Goal: Task Accomplishment & Management: Use online tool/utility

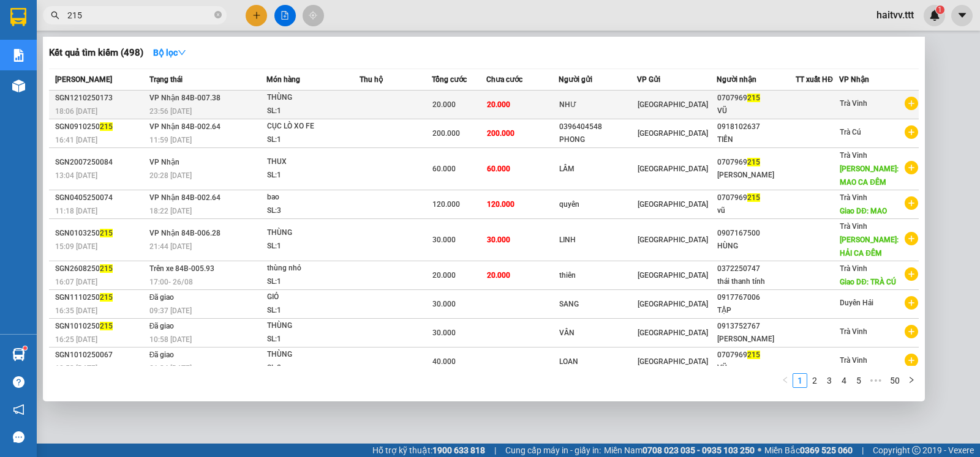
type input "215"
click at [344, 101] on div "THÙNG" at bounding box center [313, 97] width 92 height 13
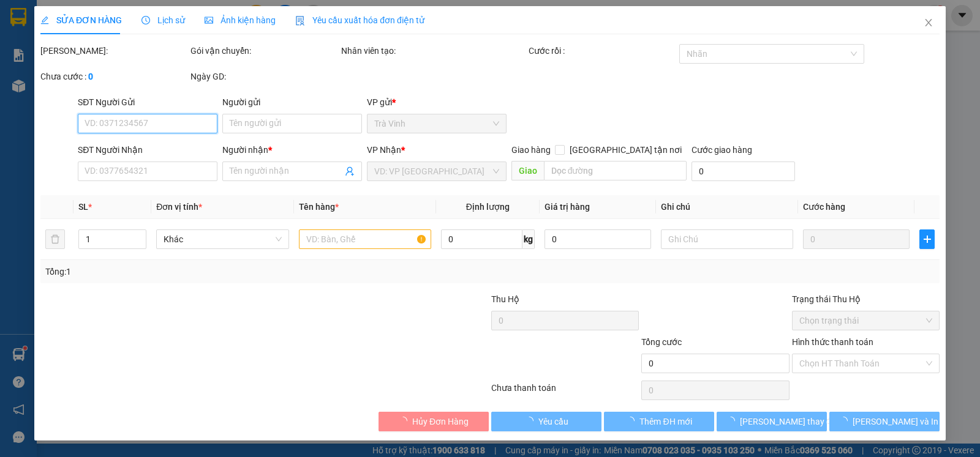
type input "NHƯ"
type input "0707969215"
type input "VŨ"
type input "20.000"
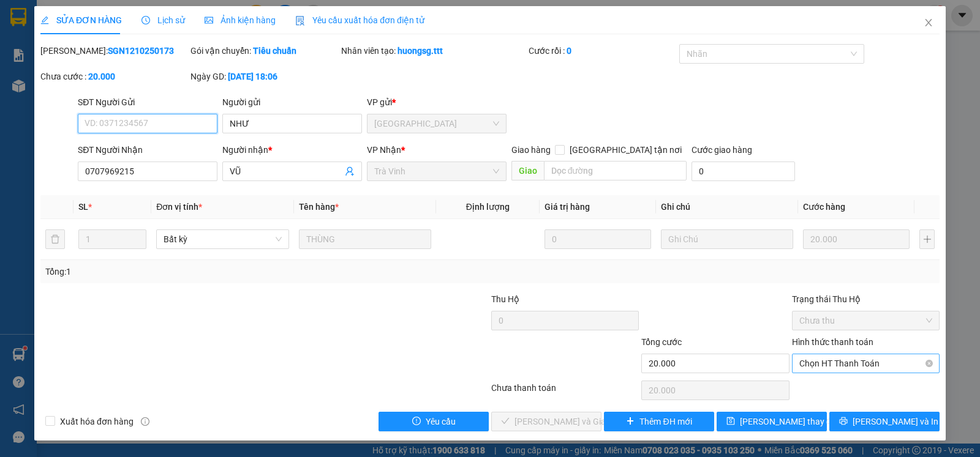
click at [813, 371] on span "Chọn HT Thanh Toán" at bounding box center [865, 364] width 133 height 18
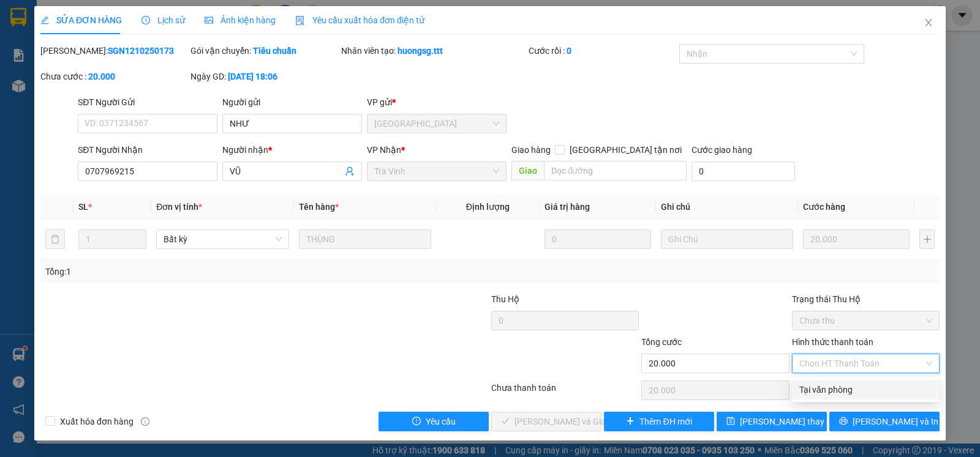
click at [810, 385] on div "Tại văn phòng" at bounding box center [865, 389] width 133 height 13
type input "0"
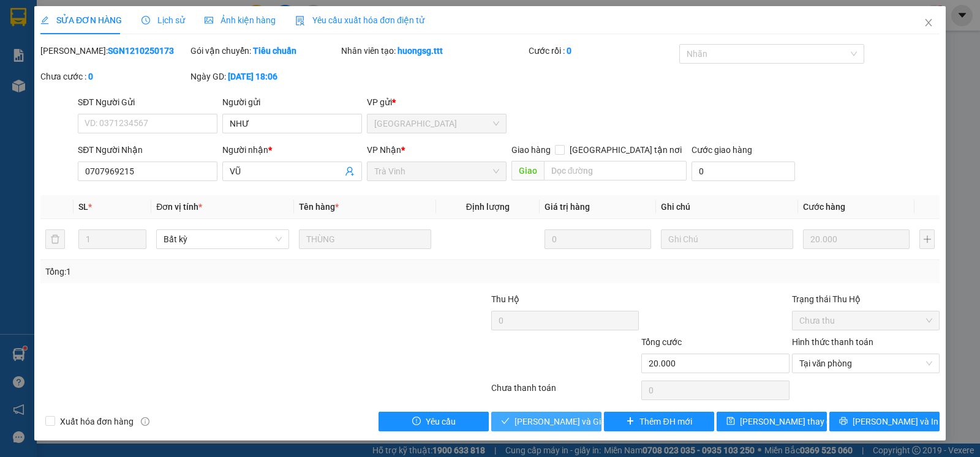
drag, startPoint x: 553, startPoint y: 420, endPoint x: 560, endPoint y: 415, distance: 8.5
click at [555, 420] on span "[PERSON_NAME] và Giao hàng" at bounding box center [573, 421] width 118 height 13
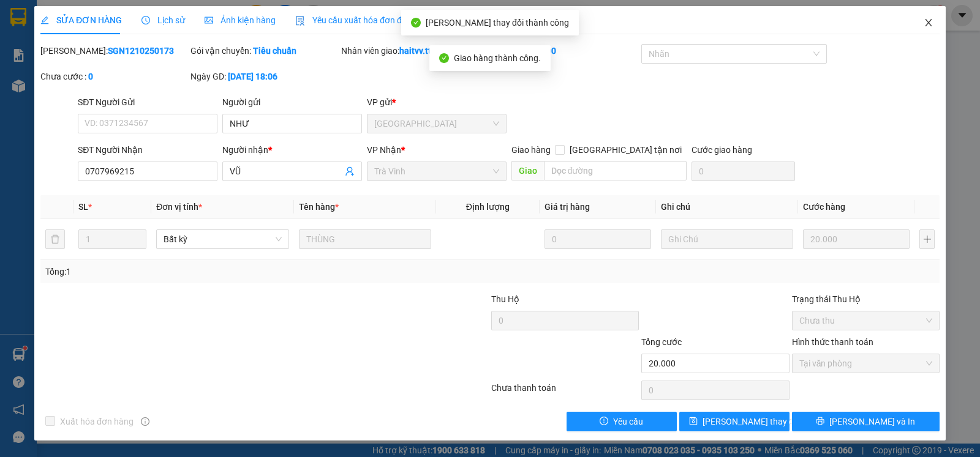
click at [926, 21] on icon "close" at bounding box center [928, 22] width 7 height 7
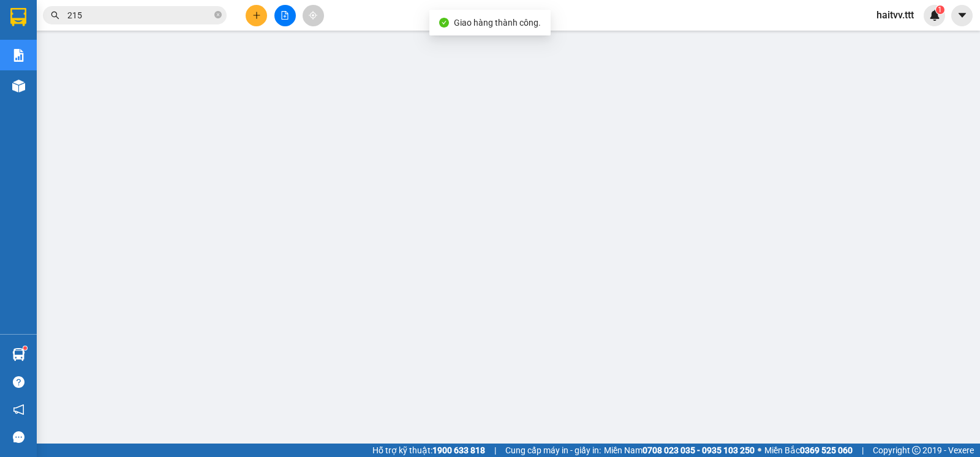
click at [217, 13] on icon "close-circle" at bounding box center [217, 14] width 7 height 7
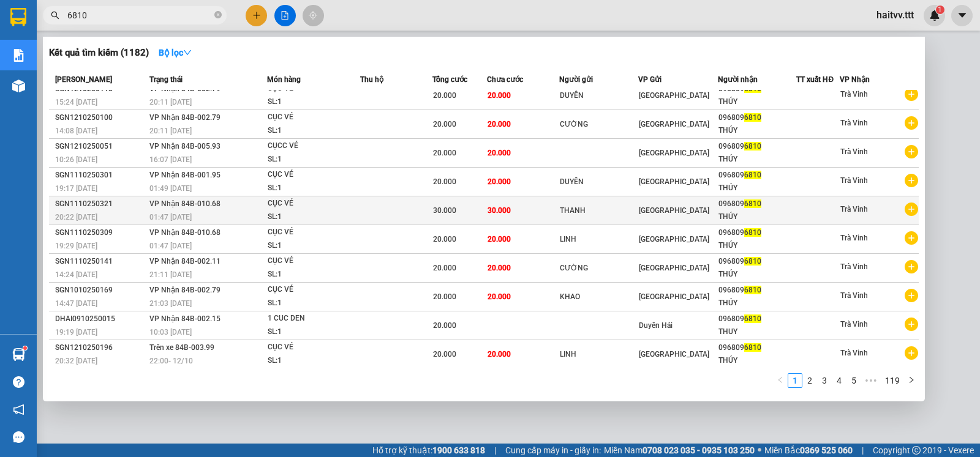
scroll to position [12, 0]
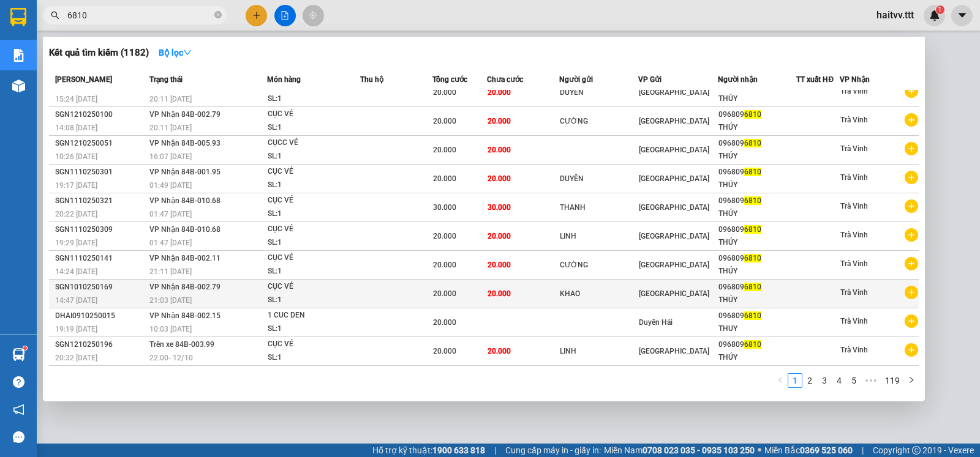
type input "6810"
click at [493, 290] on span "20.000" at bounding box center [499, 294] width 23 height 9
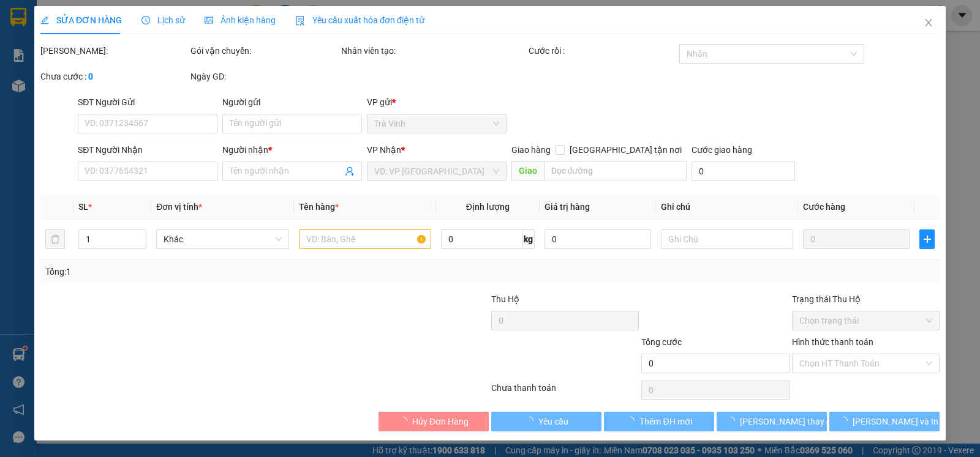
type input "KHAO"
type input "0968096810"
type input "THÚY"
type input "20.000"
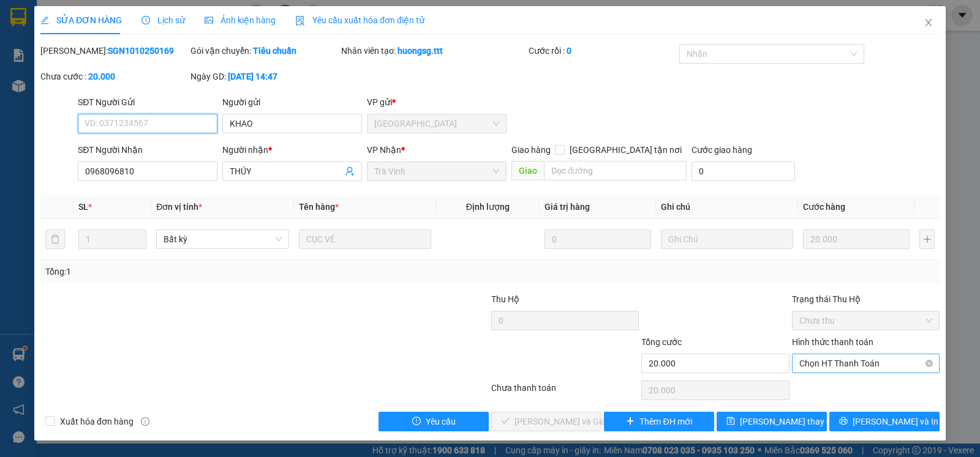
click at [827, 371] on span "Chọn HT Thanh Toán" at bounding box center [865, 364] width 133 height 18
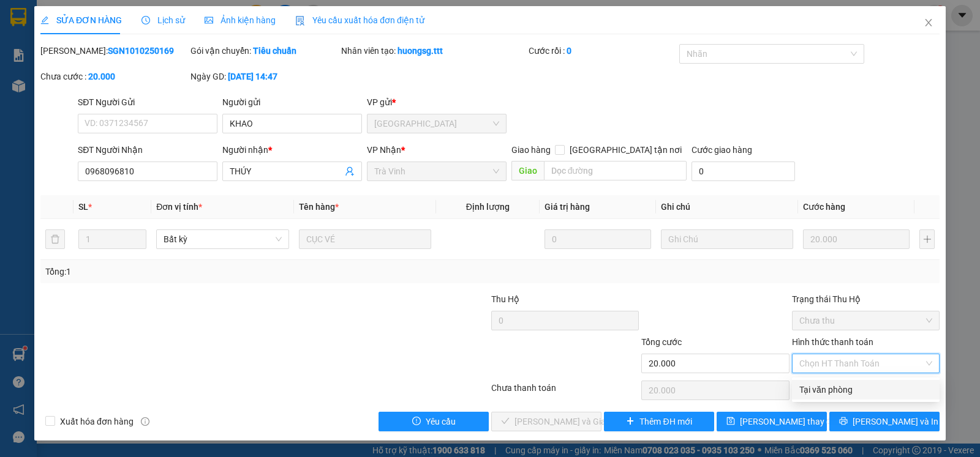
click at [818, 388] on div "Tại văn phòng" at bounding box center [865, 389] width 133 height 13
type input "0"
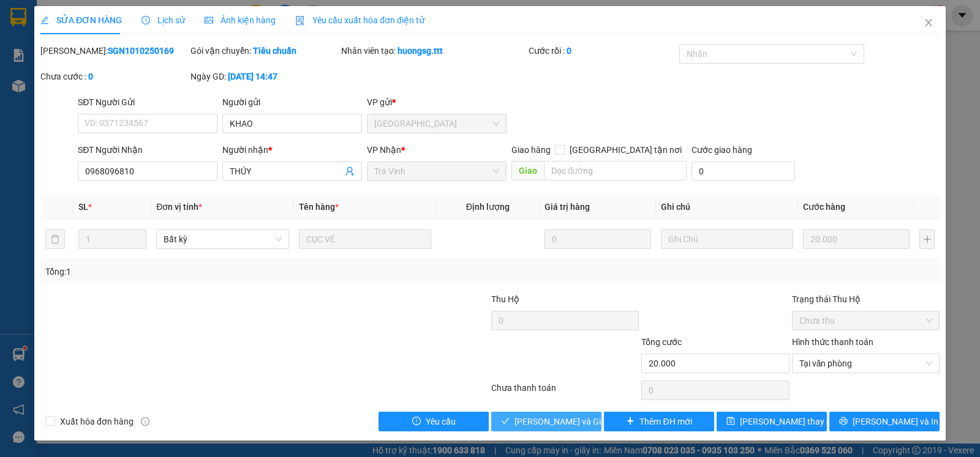
click at [574, 420] on span "[PERSON_NAME] và Giao hàng" at bounding box center [573, 421] width 118 height 13
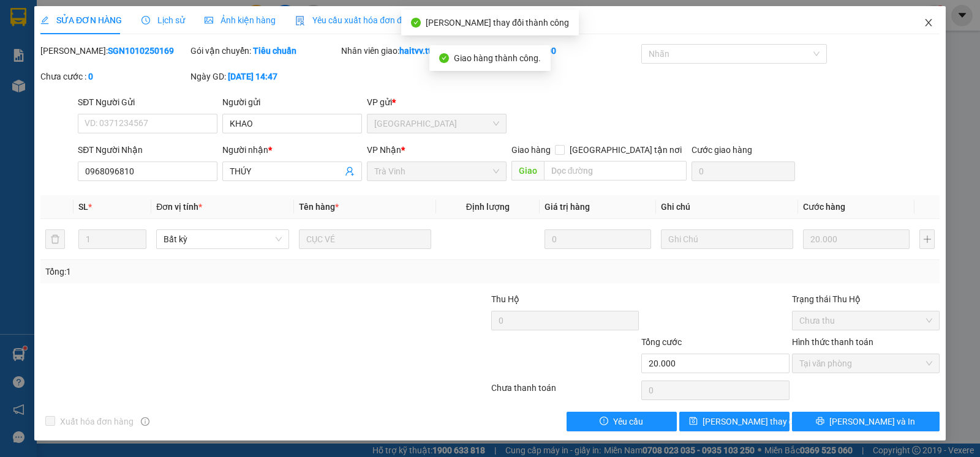
click at [926, 22] on icon "close" at bounding box center [929, 23] width 10 height 10
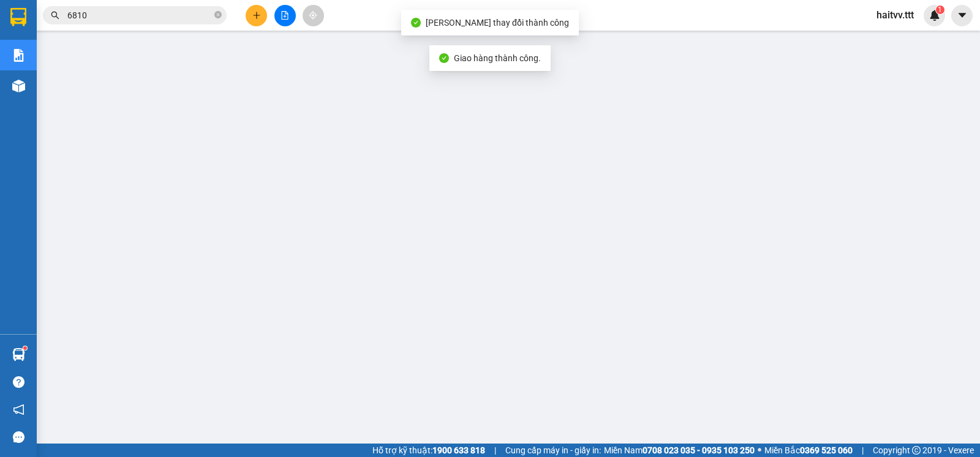
click at [126, 14] on input "6810" at bounding box center [139, 15] width 145 height 13
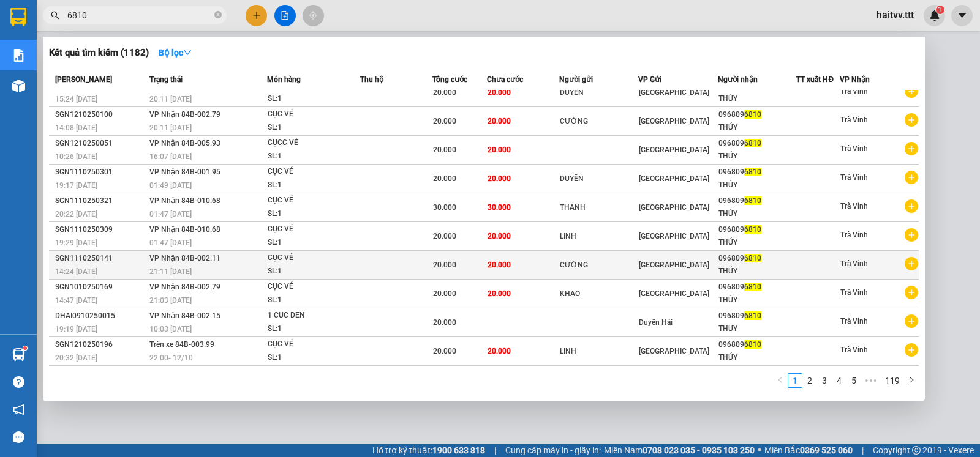
click at [464, 266] on div "20.000" at bounding box center [459, 264] width 53 height 13
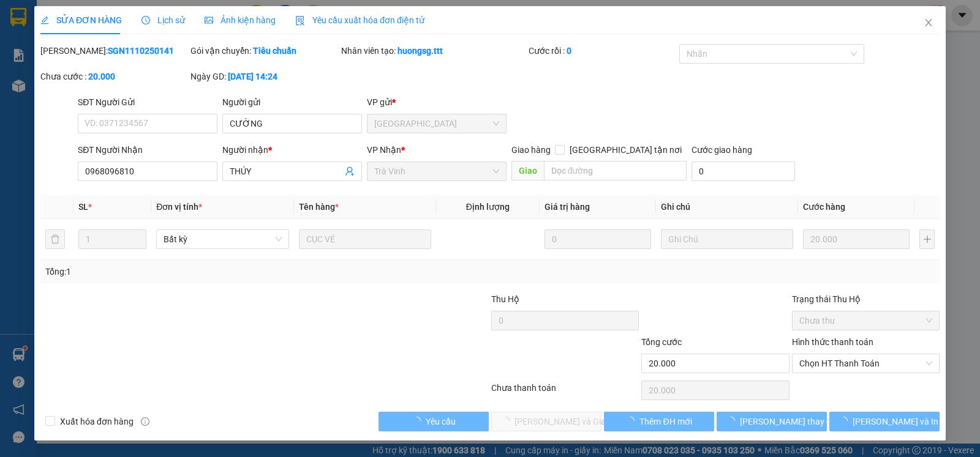
type input "CƯỜNG"
type input "0968096810"
type input "THÚY"
type input "20.000"
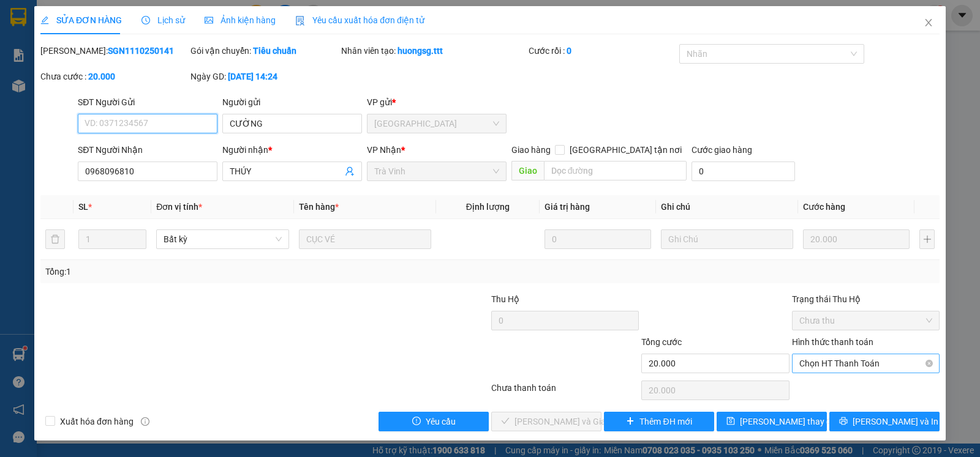
click at [813, 371] on span "Chọn HT Thanh Toán" at bounding box center [865, 364] width 133 height 18
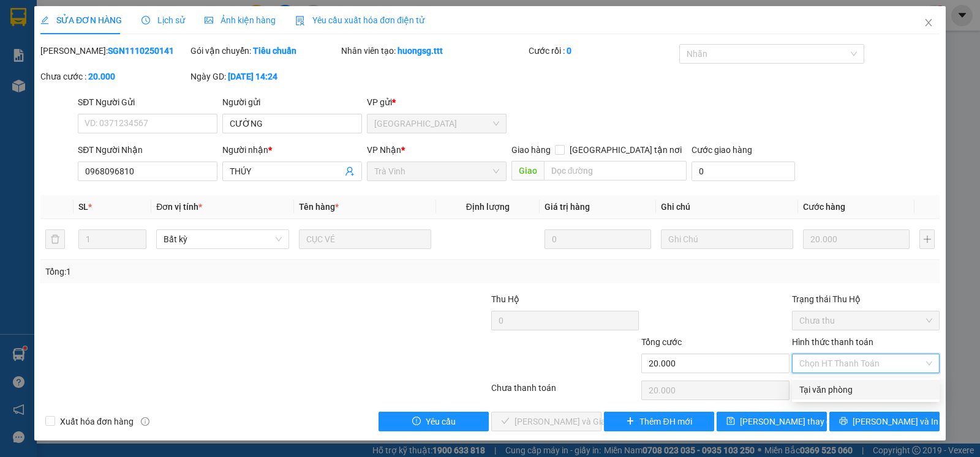
click at [814, 388] on div "Tại văn phòng" at bounding box center [865, 389] width 133 height 13
type input "0"
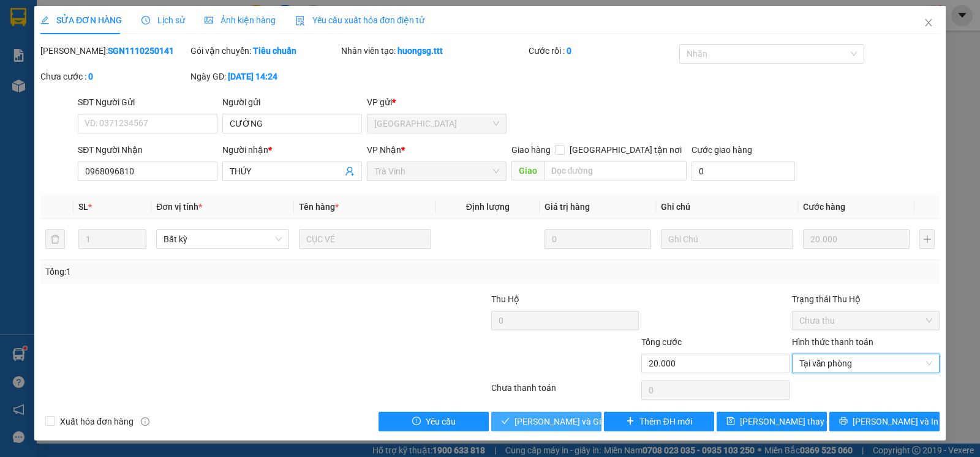
click at [576, 421] on span "[PERSON_NAME] và Giao hàng" at bounding box center [573, 421] width 118 height 13
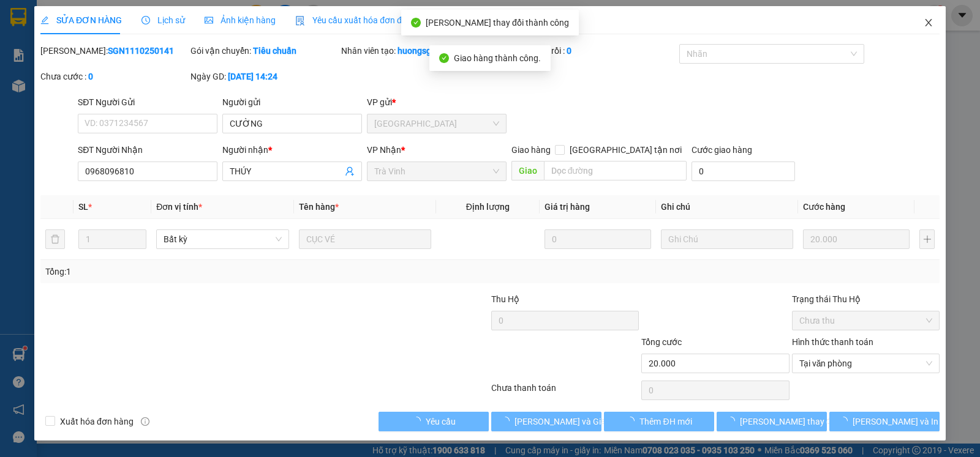
click at [928, 19] on icon "close" at bounding box center [929, 23] width 10 height 10
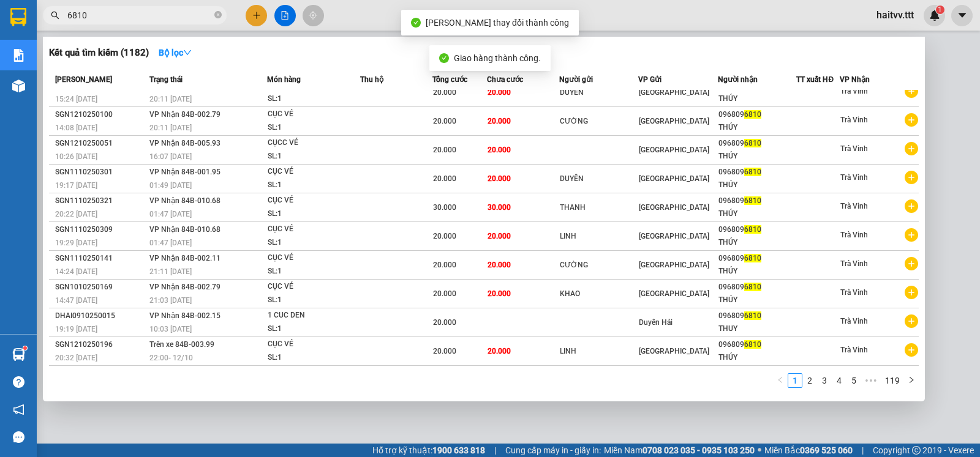
click at [91, 16] on input "6810" at bounding box center [139, 15] width 145 height 13
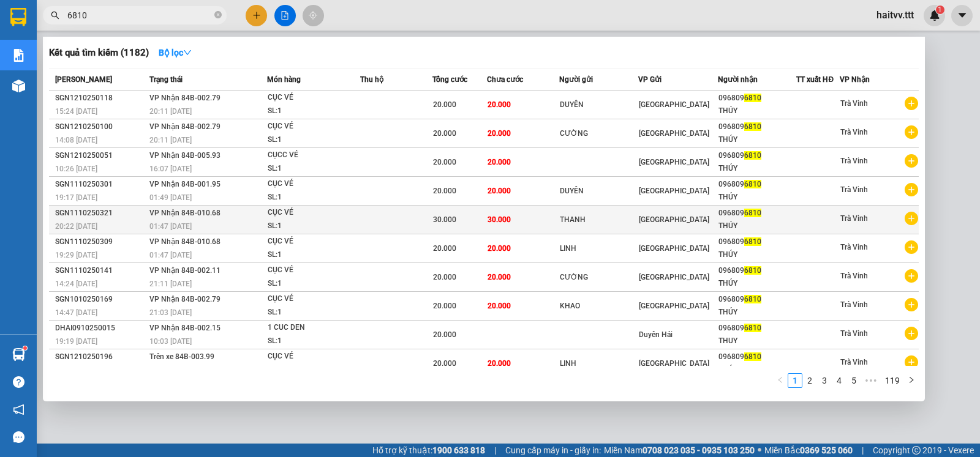
scroll to position [12, 0]
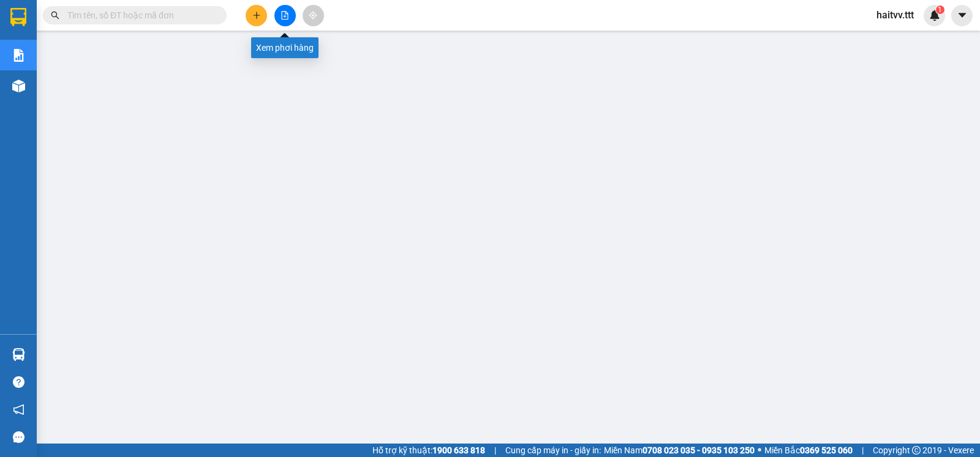
click at [282, 20] on button at bounding box center [284, 15] width 21 height 21
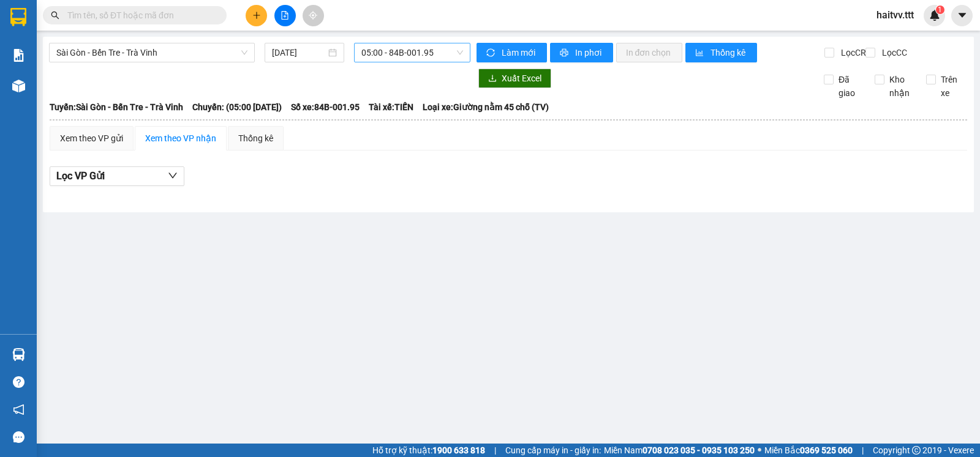
click at [393, 58] on span "05:00 - 84B-001.95" at bounding box center [411, 52] width 101 height 18
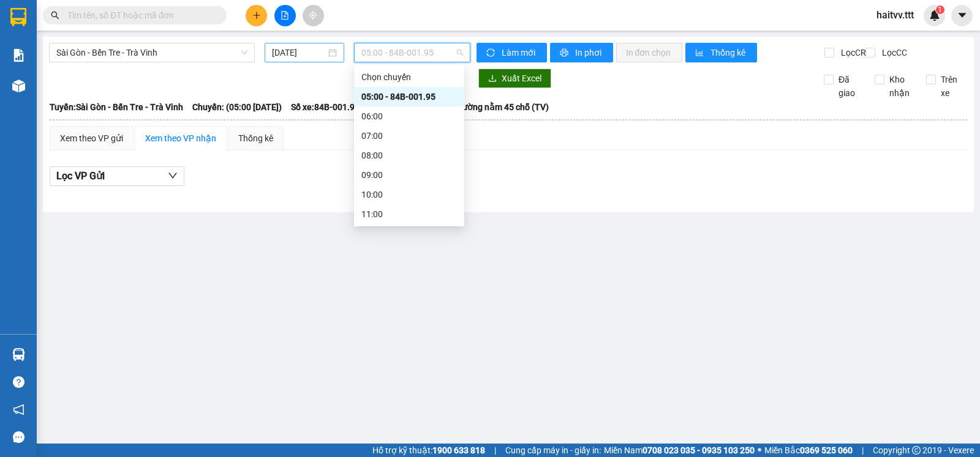
click at [301, 52] on input "13/10/2025" at bounding box center [299, 52] width 55 height 13
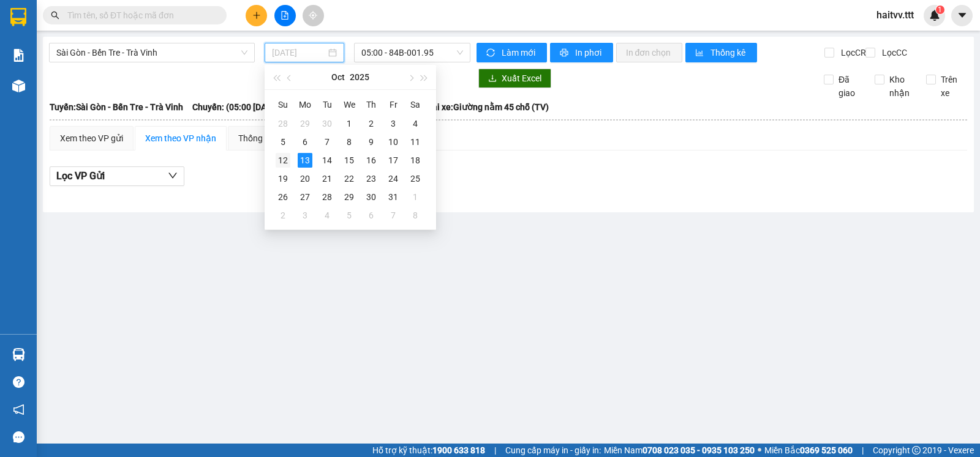
click at [280, 158] on div "12" at bounding box center [283, 160] width 15 height 15
type input "12/10/2025"
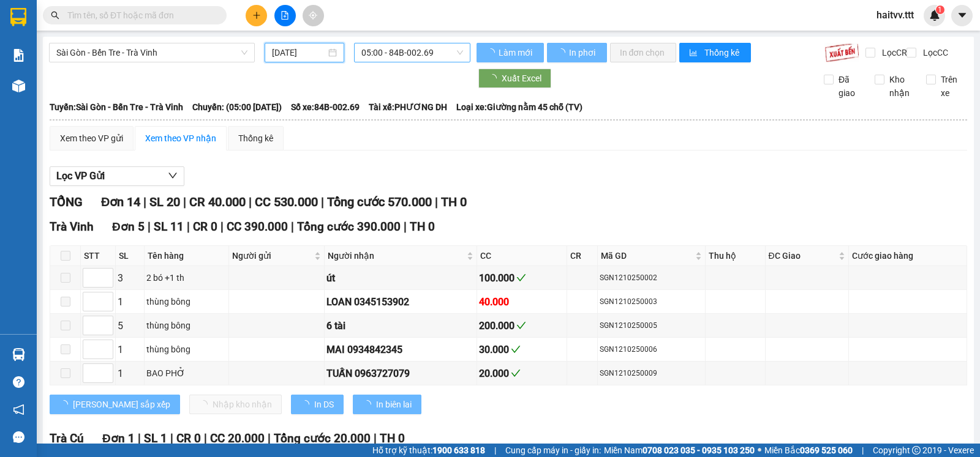
click at [401, 59] on span "05:00 - 84B-002.69" at bounding box center [411, 52] width 101 height 18
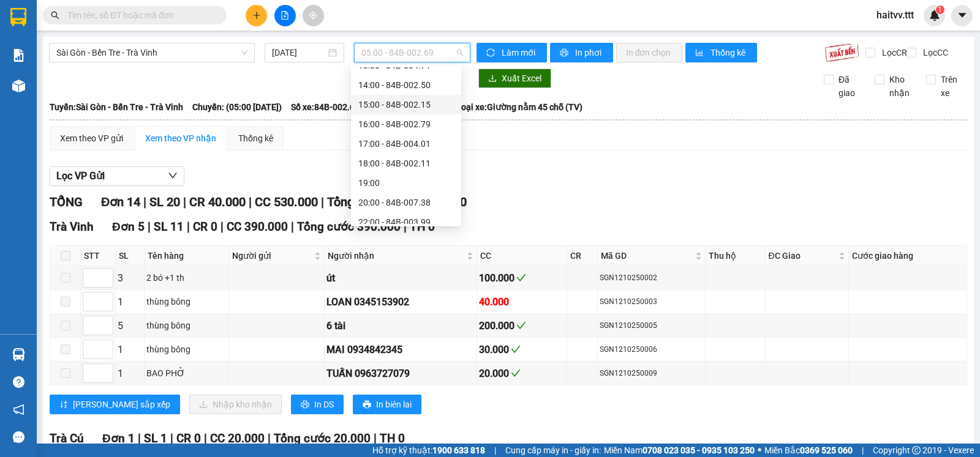
scroll to position [196, 0]
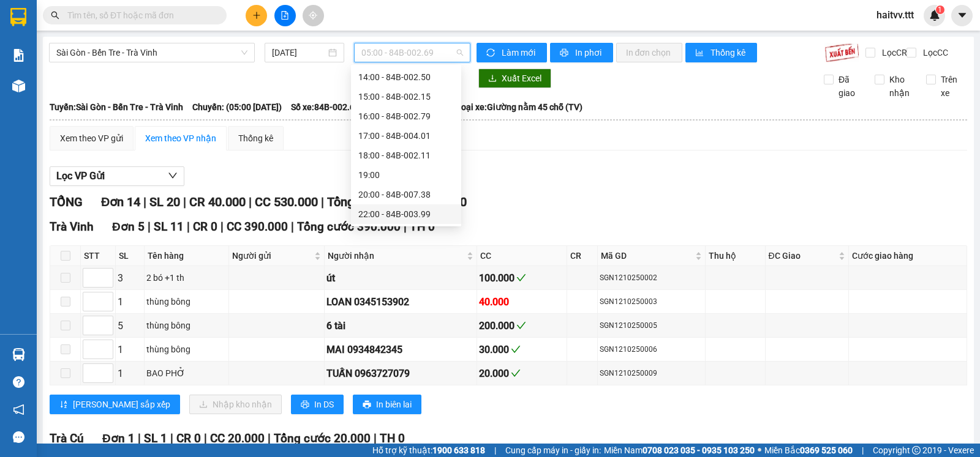
click at [409, 213] on div "22:00 - 84B-003.99" at bounding box center [406, 214] width 96 height 13
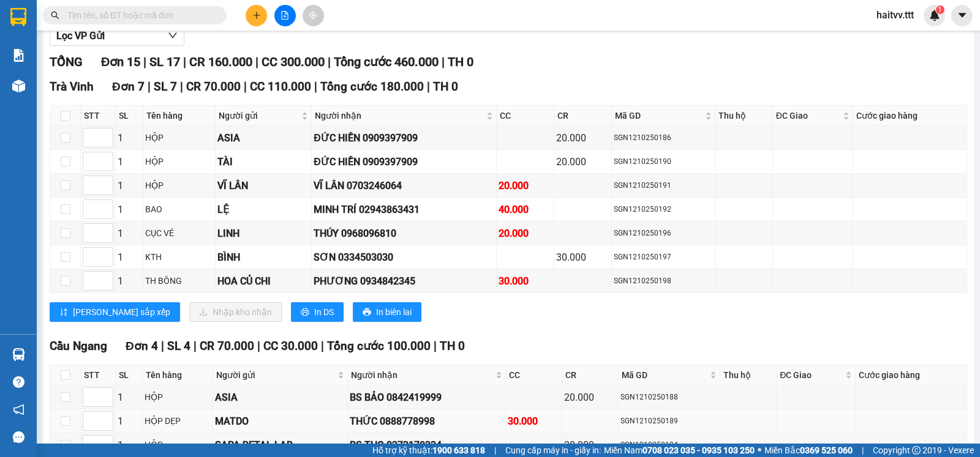
scroll to position [123, 0]
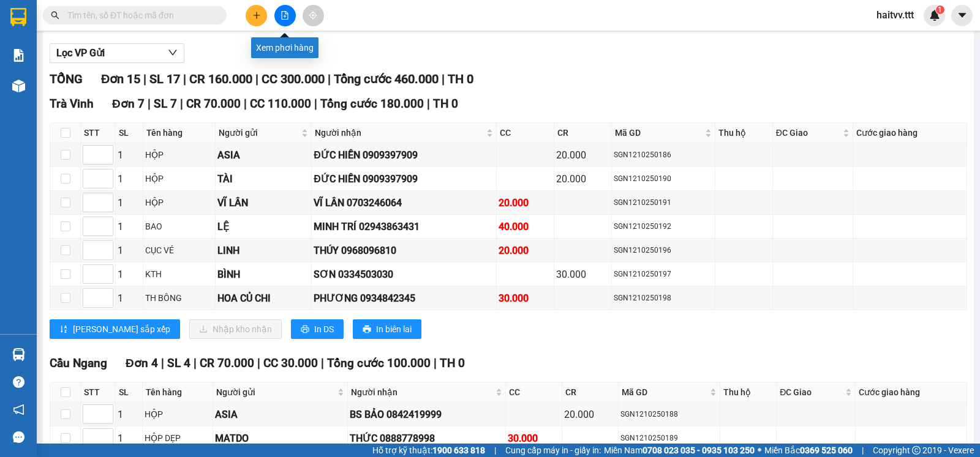
click at [285, 17] on icon "file-add" at bounding box center [284, 15] width 9 height 9
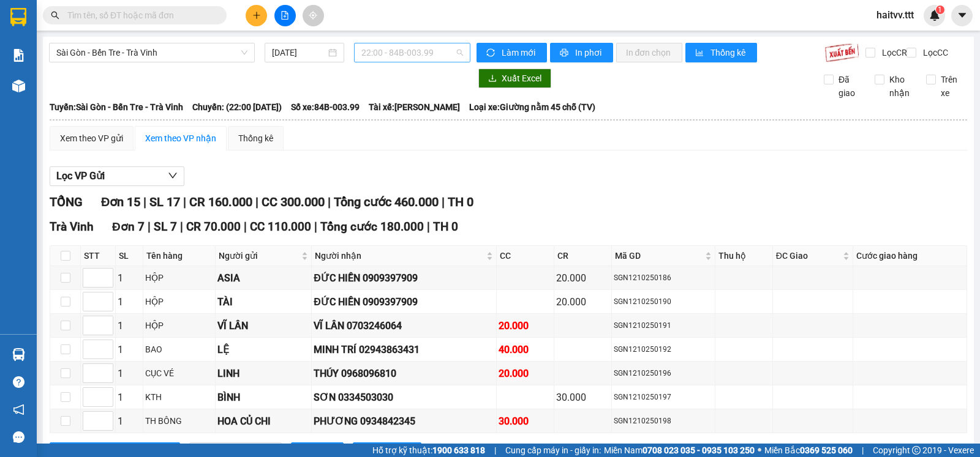
click at [394, 48] on span "22:00 - 84B-003.99" at bounding box center [411, 52] width 101 height 18
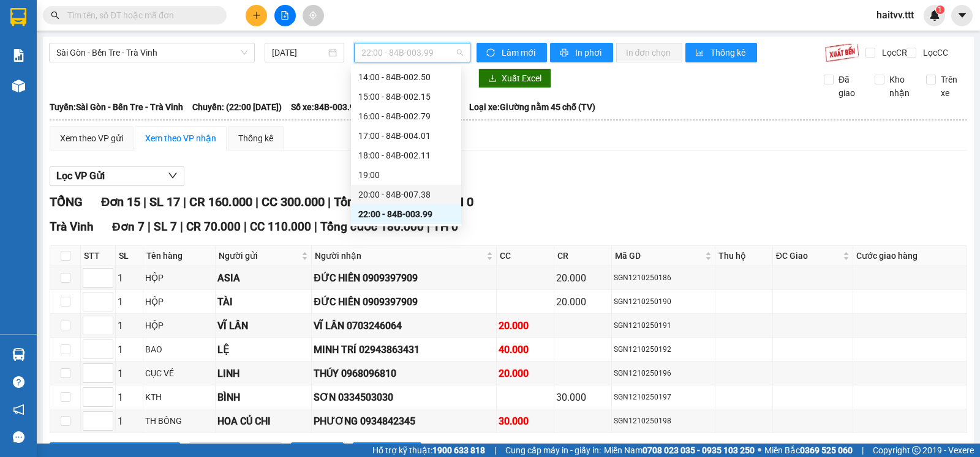
click at [405, 191] on div "20:00 - 84B-007.38" at bounding box center [406, 194] width 96 height 13
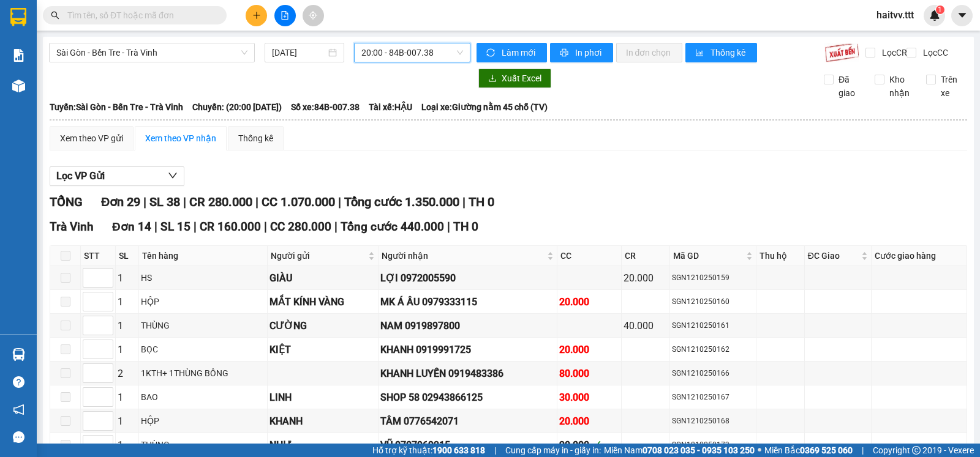
click at [386, 57] on span "20:00 - 84B-007.38" at bounding box center [411, 52] width 101 height 18
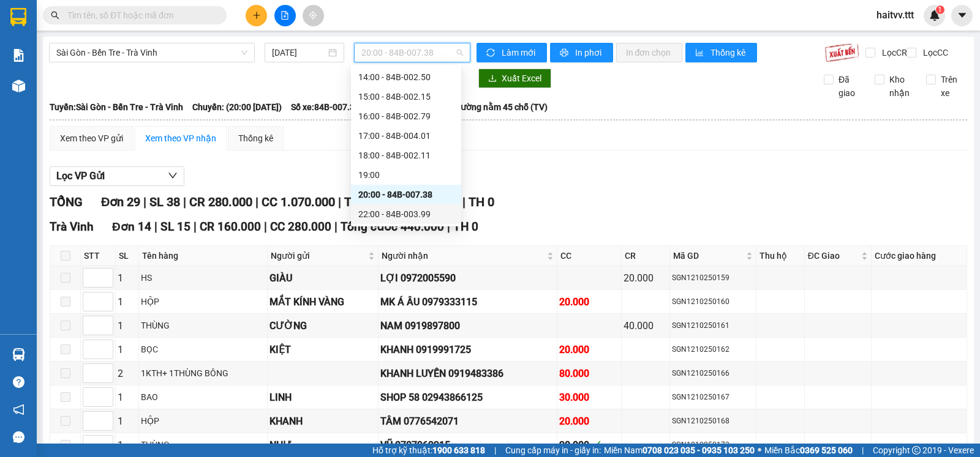
click at [402, 214] on div "22:00 - 84B-003.99" at bounding box center [406, 214] width 96 height 13
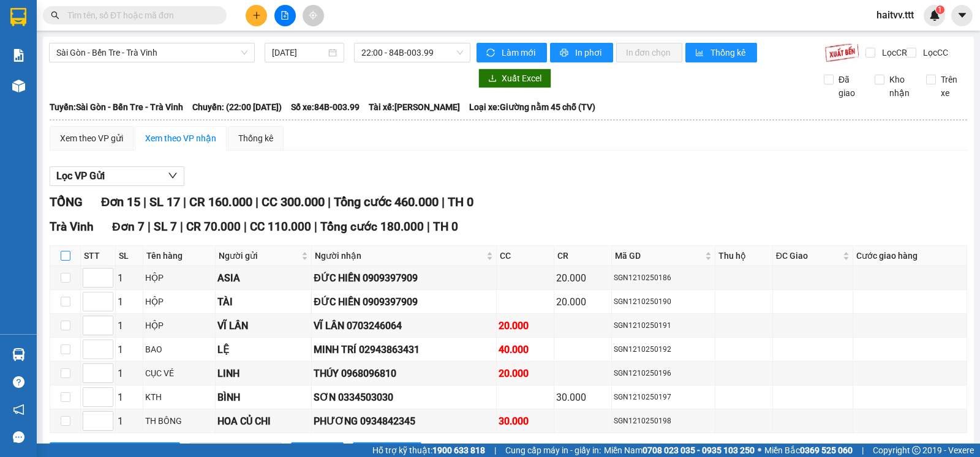
click at [66, 261] on input "checkbox" at bounding box center [66, 256] width 10 height 10
checkbox input "true"
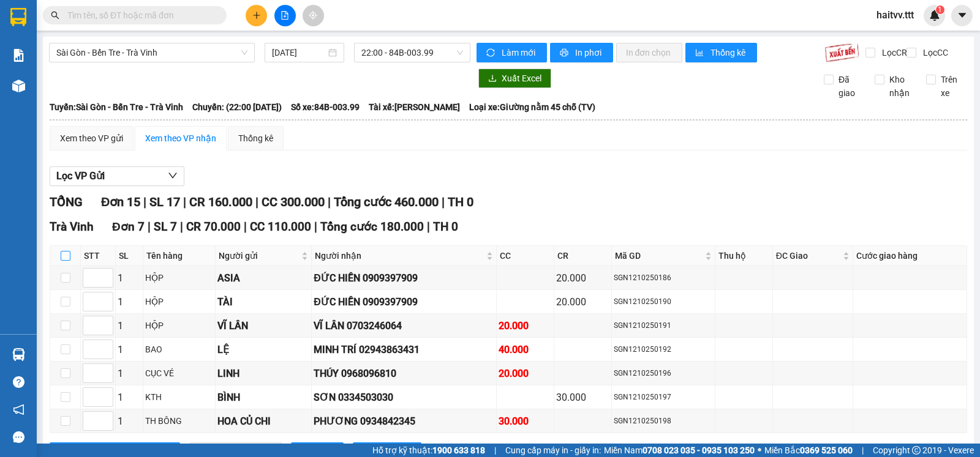
checkbox input "true"
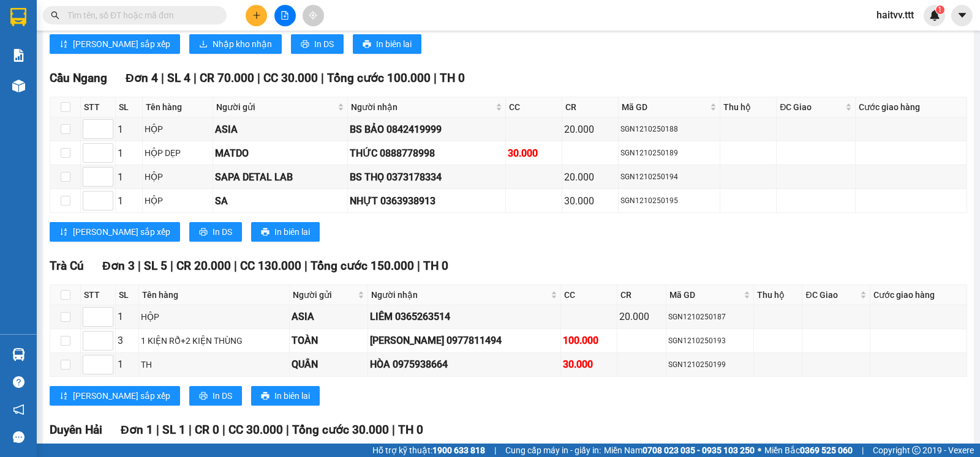
scroll to position [204, 0]
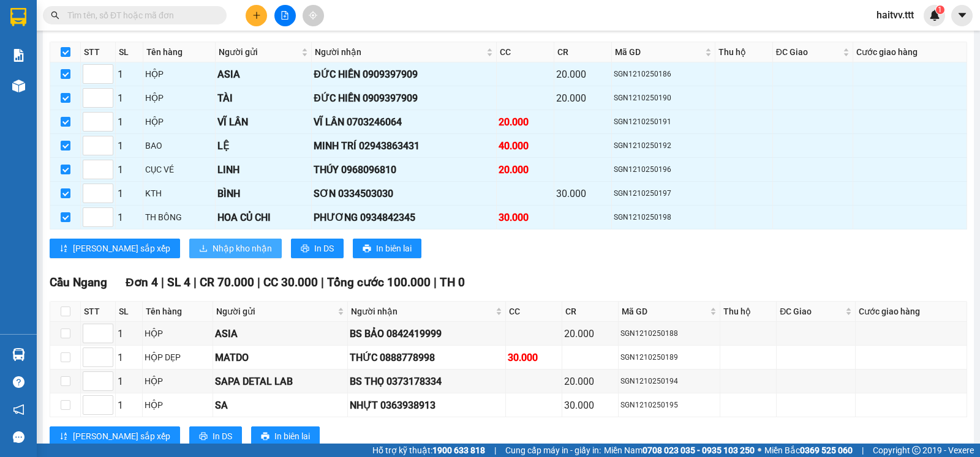
click at [213, 255] on span "Nhập kho nhận" at bounding box center [242, 248] width 59 height 13
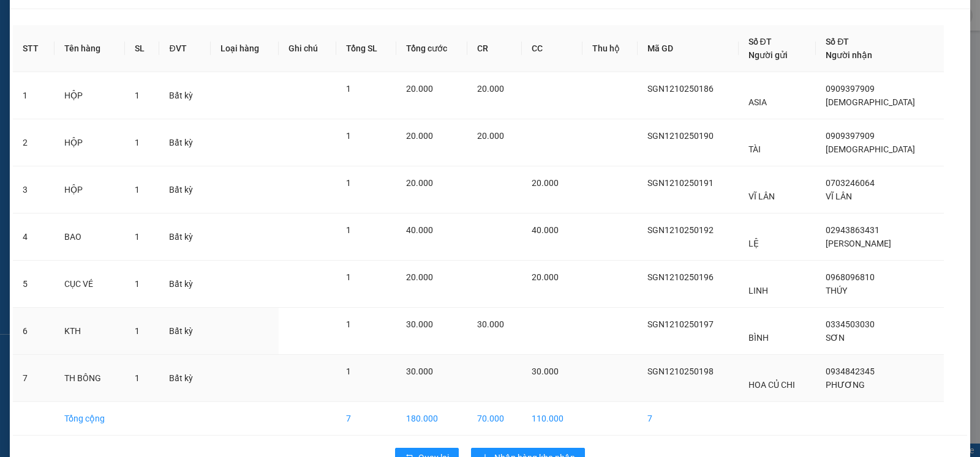
scroll to position [65, 0]
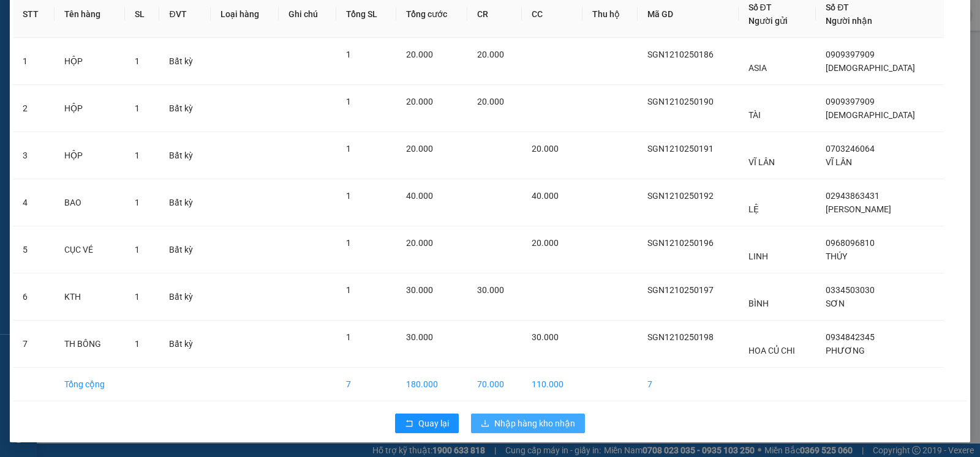
click at [532, 418] on span "Nhập hàng kho nhận" at bounding box center [534, 423] width 81 height 13
